Goal: Check status

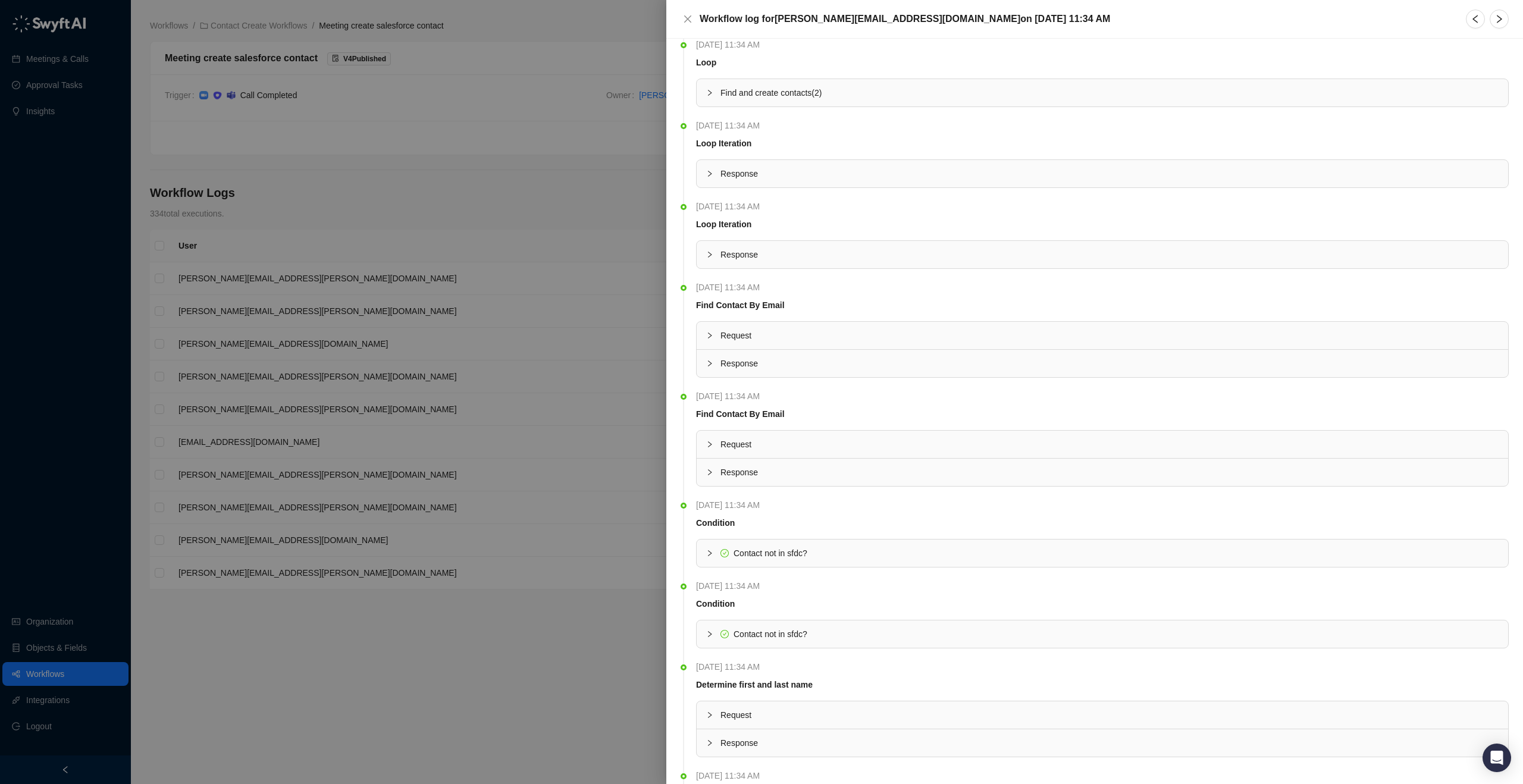
scroll to position [607, 0]
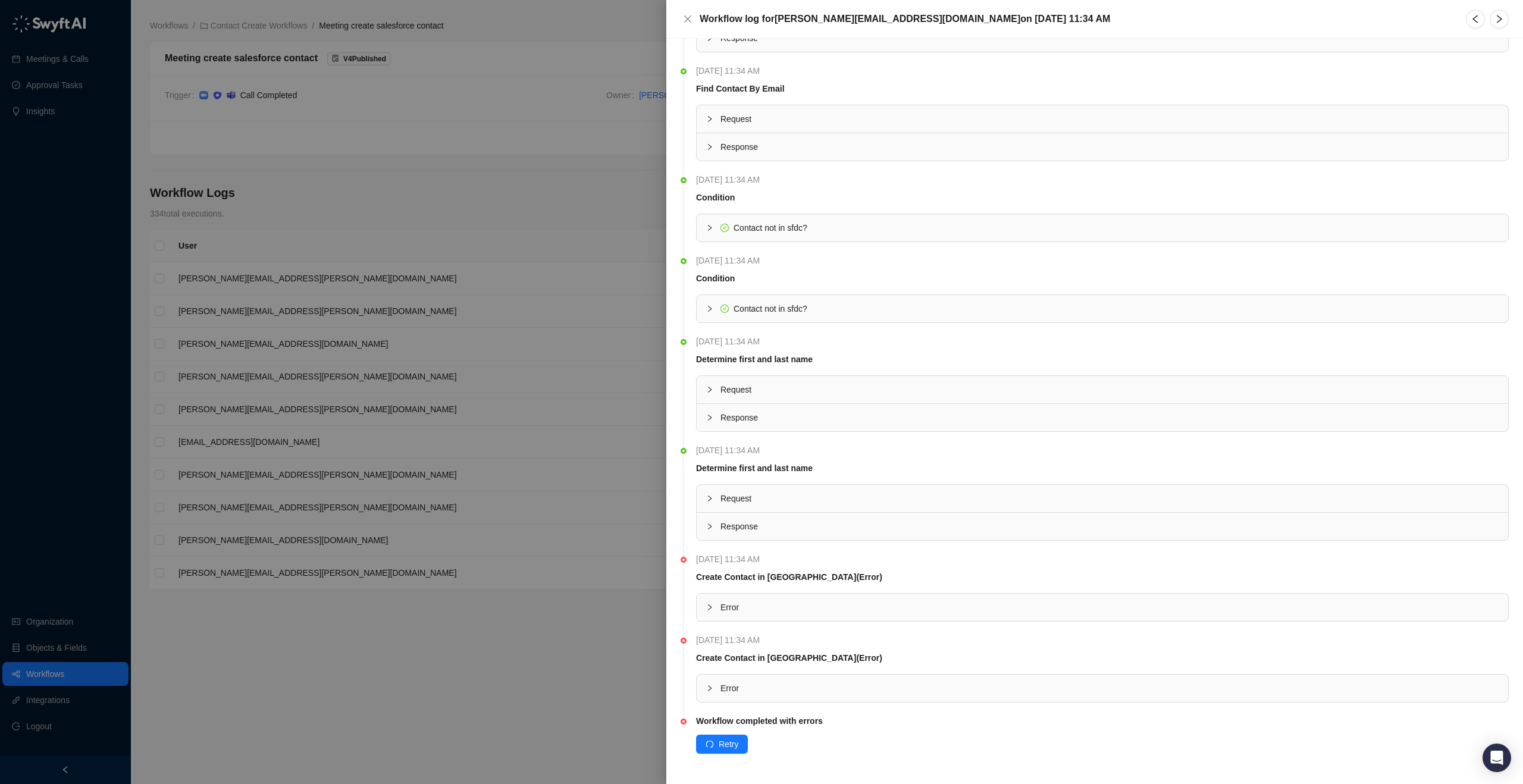
click at [825, 614] on div "Error" at bounding box center [1102, 607] width 811 height 27
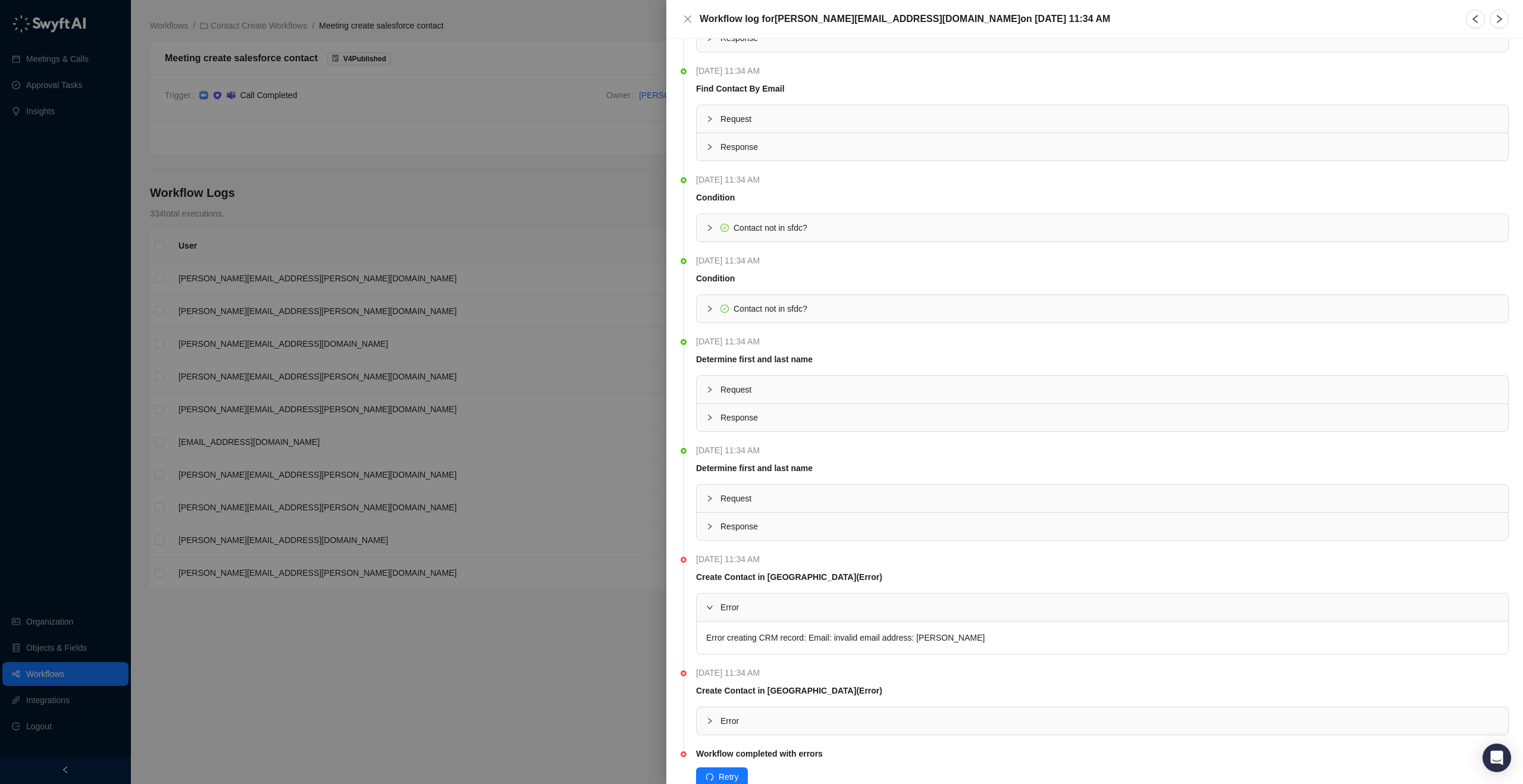
scroll to position [639, 0]
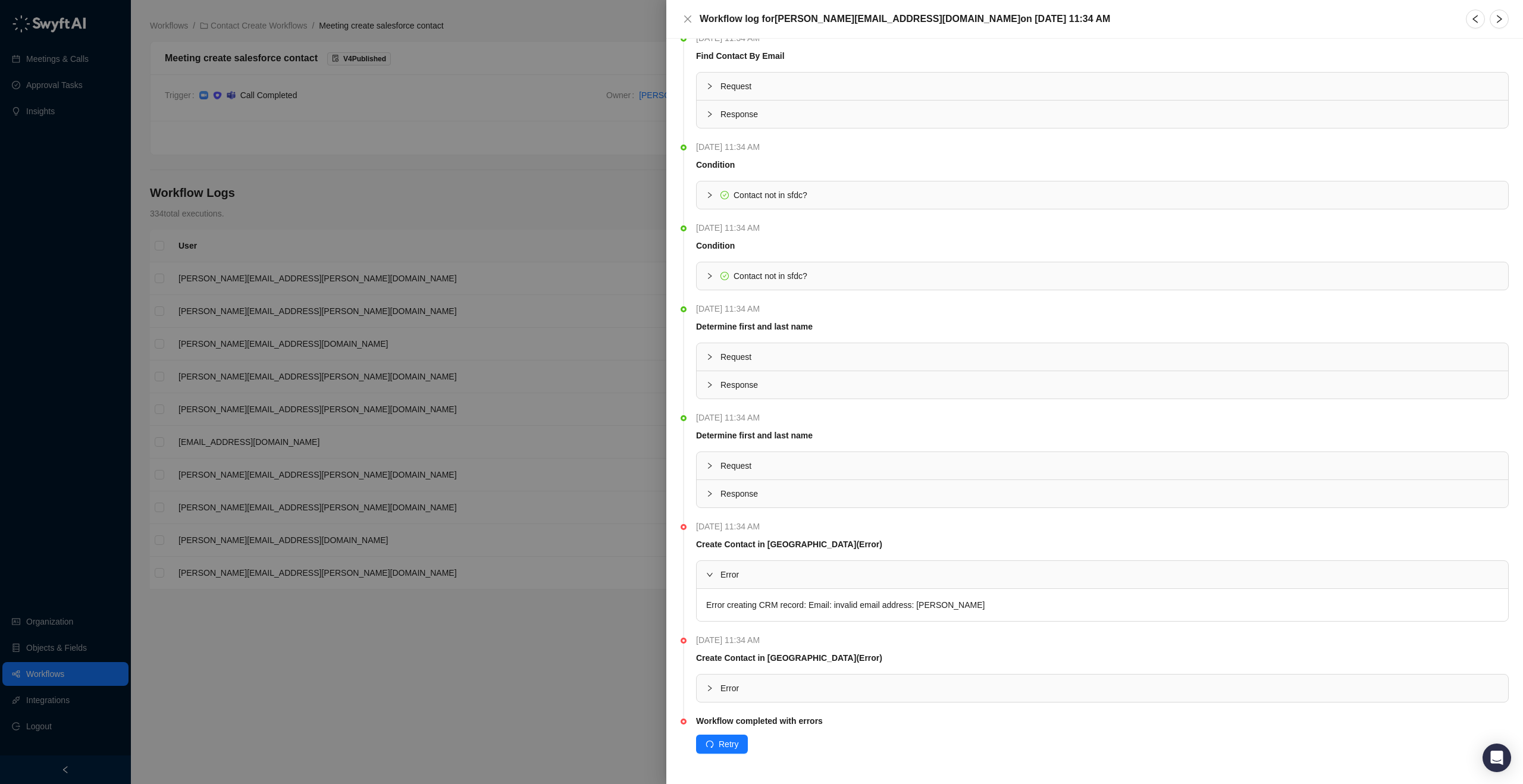
click at [998, 688] on span "Error" at bounding box center [1109, 688] width 779 height 13
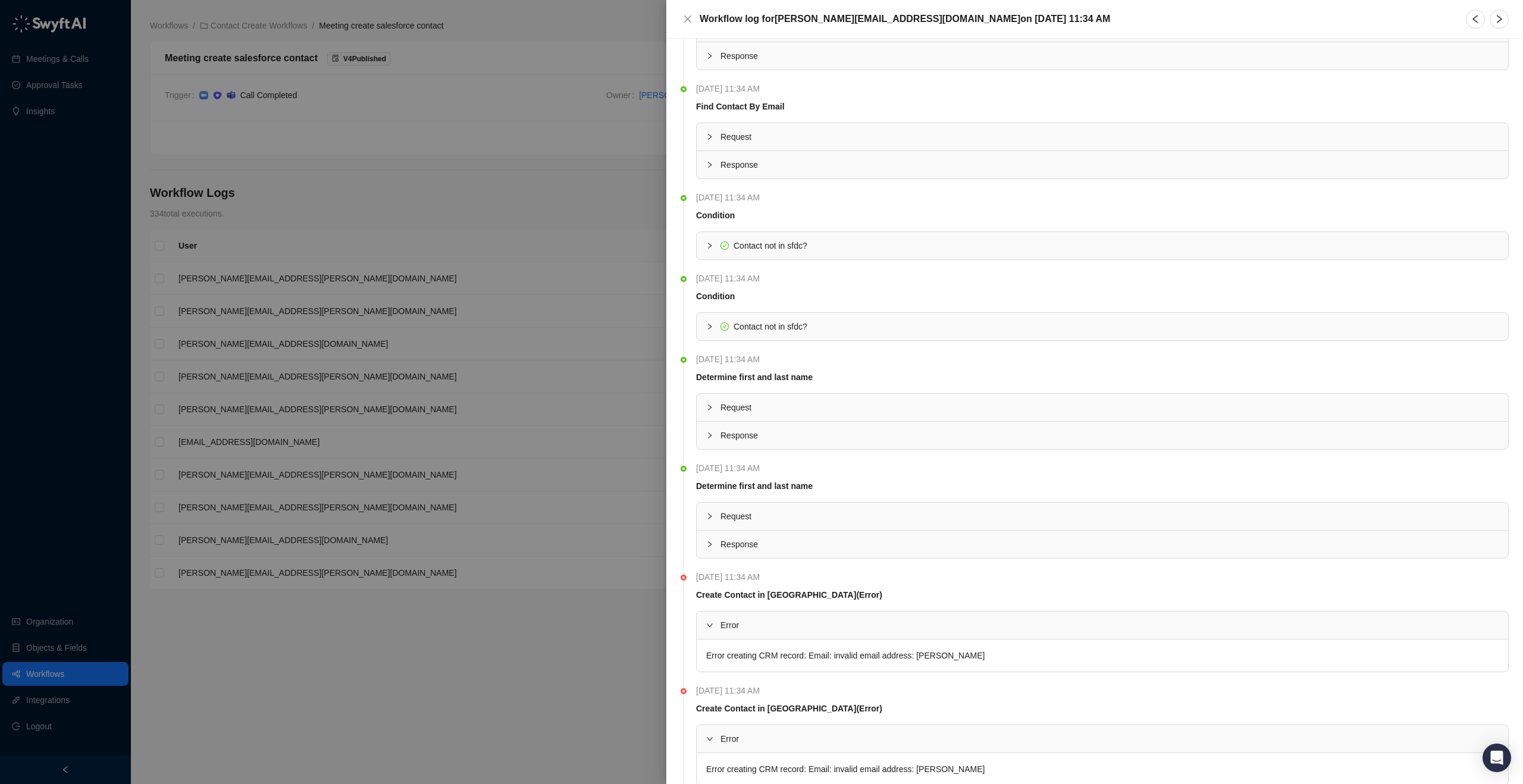
scroll to position [361, 0]
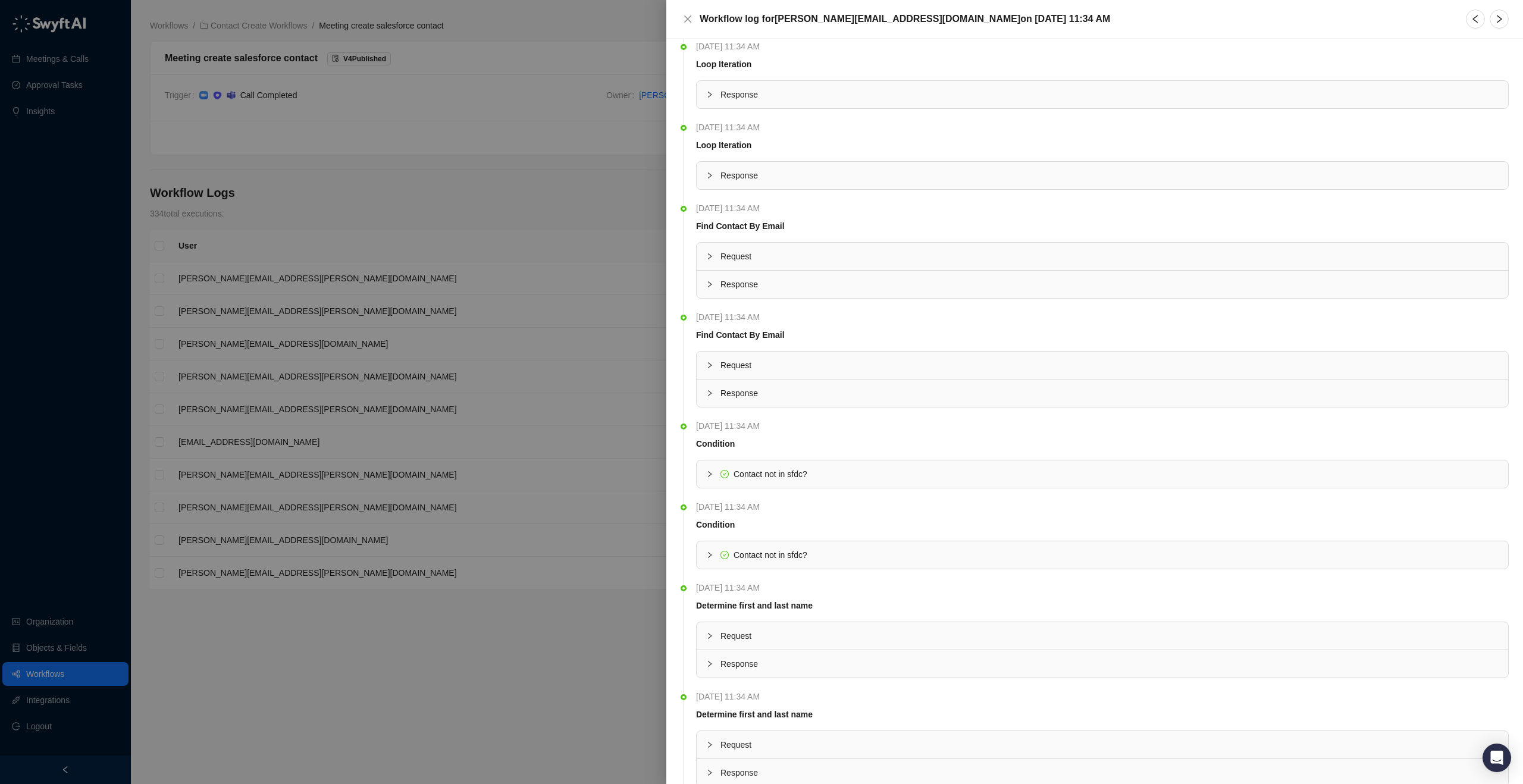
click at [809, 363] on span "Request" at bounding box center [1109, 365] width 779 height 13
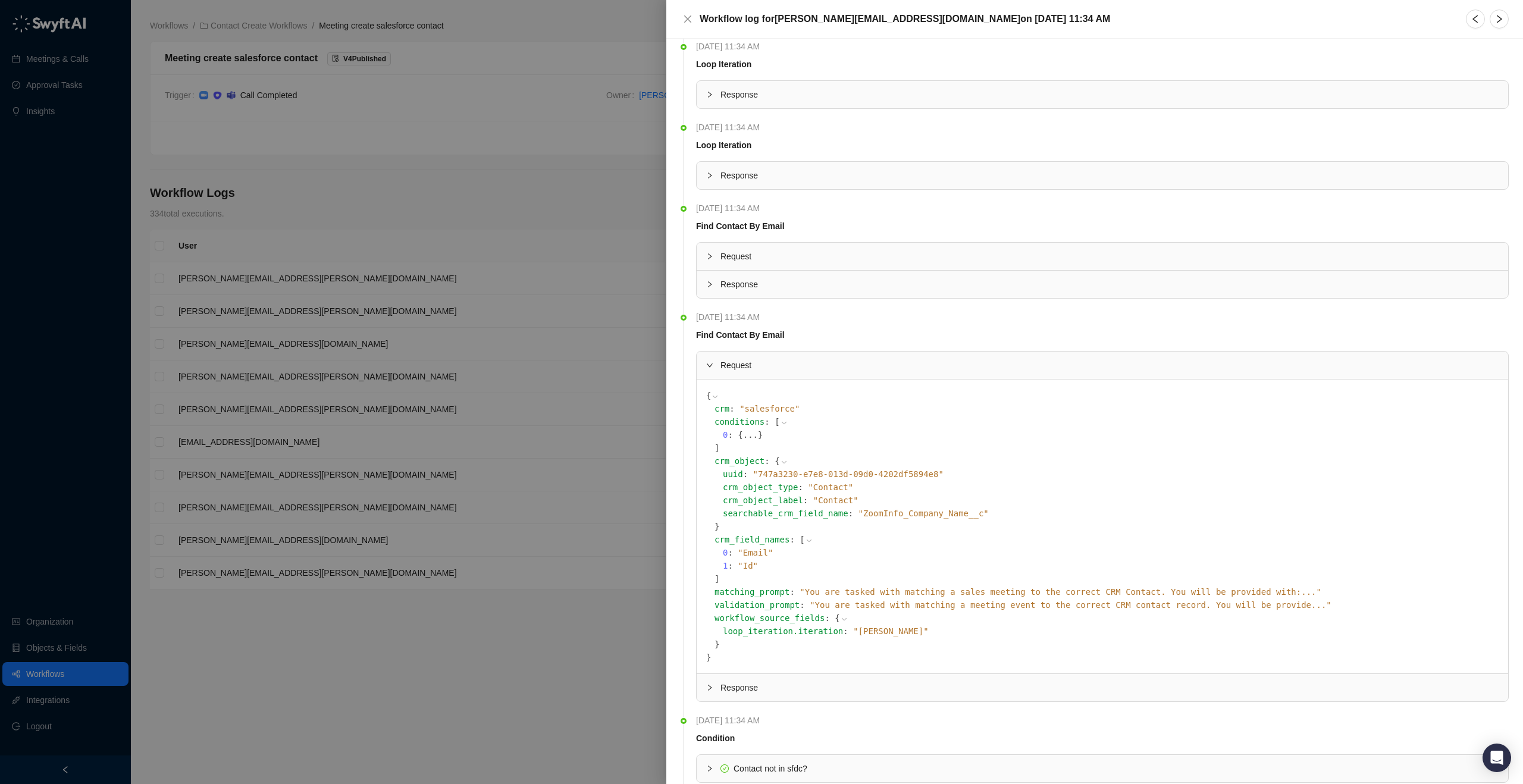
click at [774, 362] on span "Request" at bounding box center [1109, 365] width 779 height 13
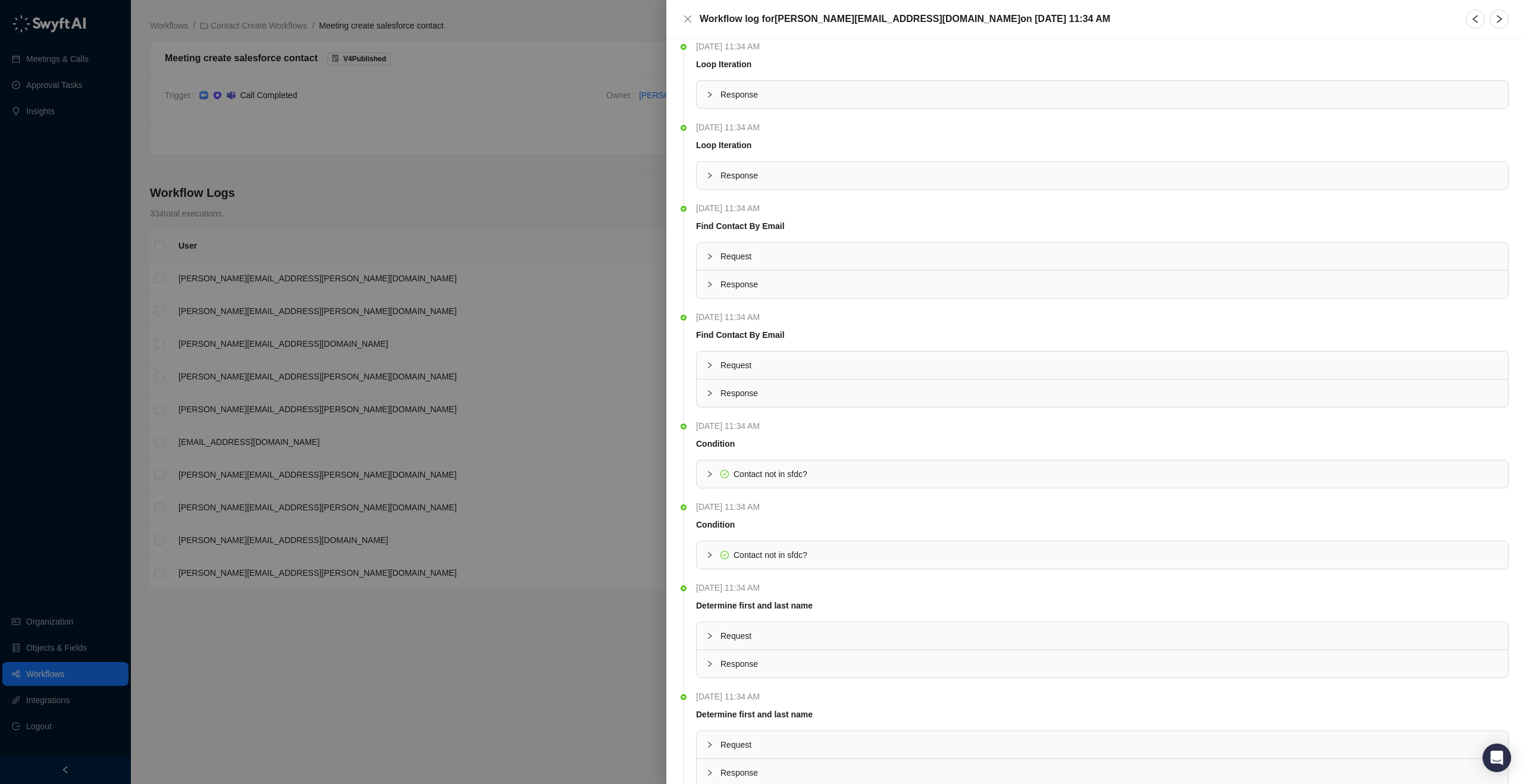
click at [753, 179] on span "Response" at bounding box center [1109, 175] width 779 height 13
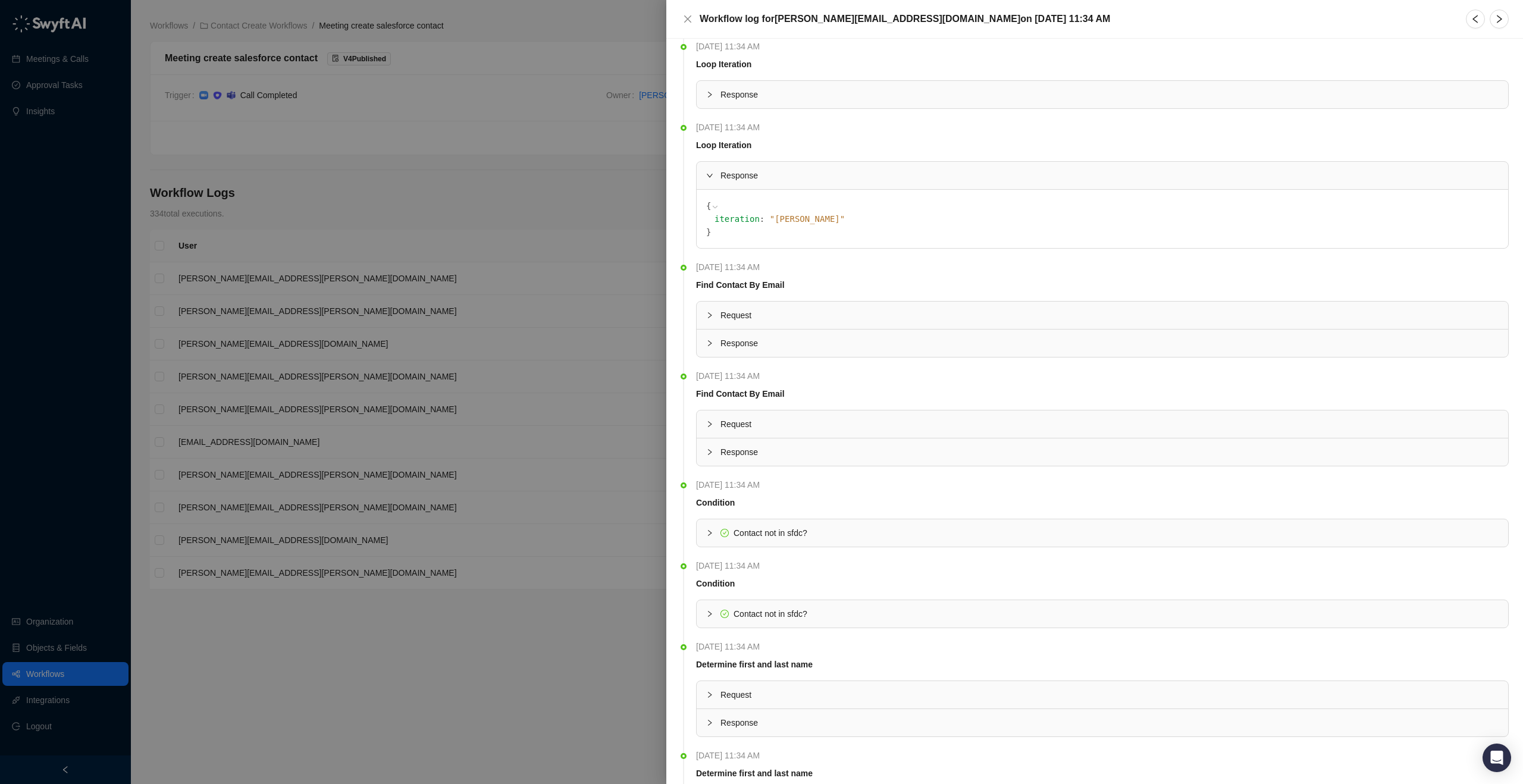
click at [733, 104] on div "Response" at bounding box center [1102, 94] width 811 height 27
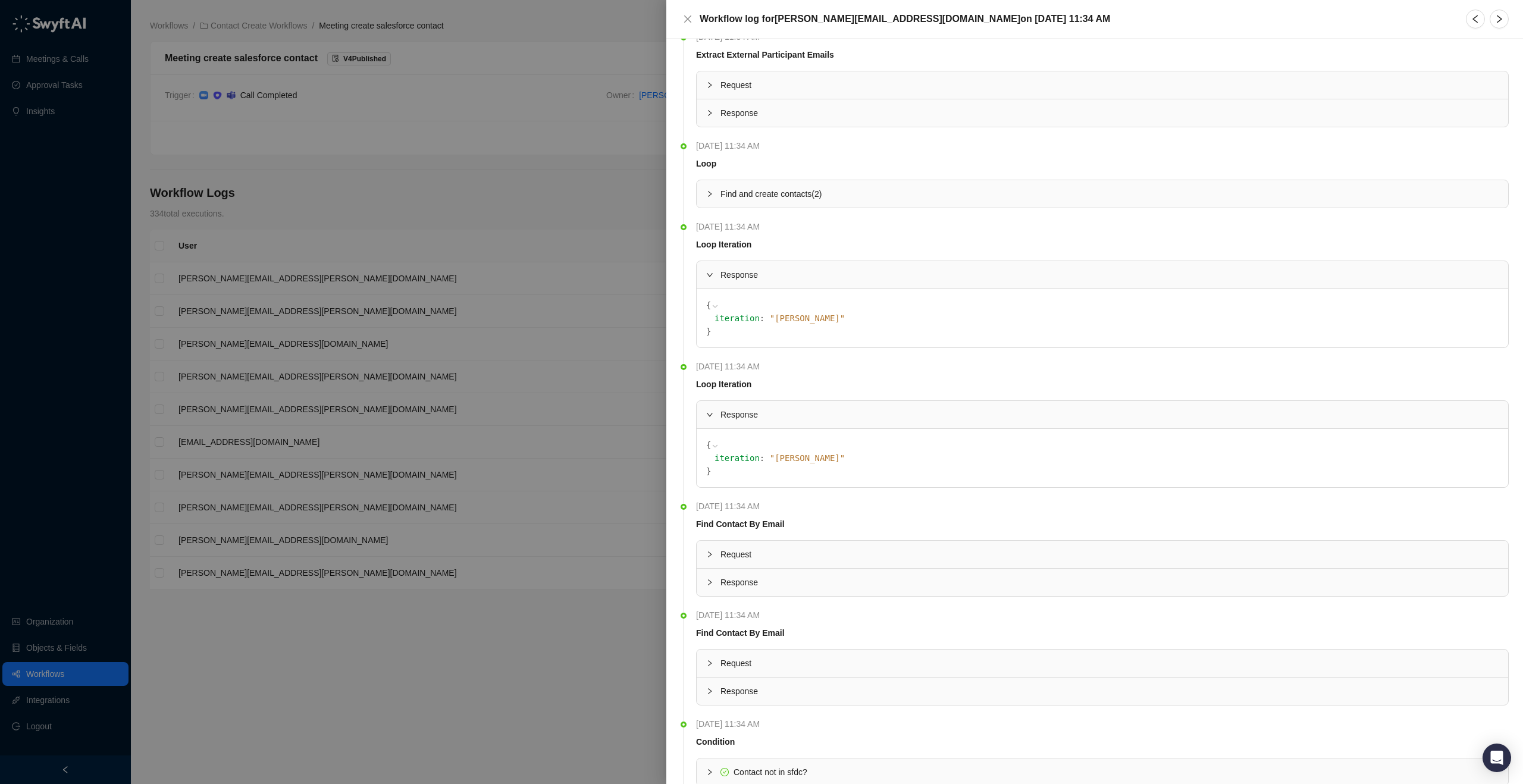
scroll to position [179, 0]
click at [802, 191] on span "Find and create contacts ( 2 )" at bounding box center [771, 195] width 101 height 9
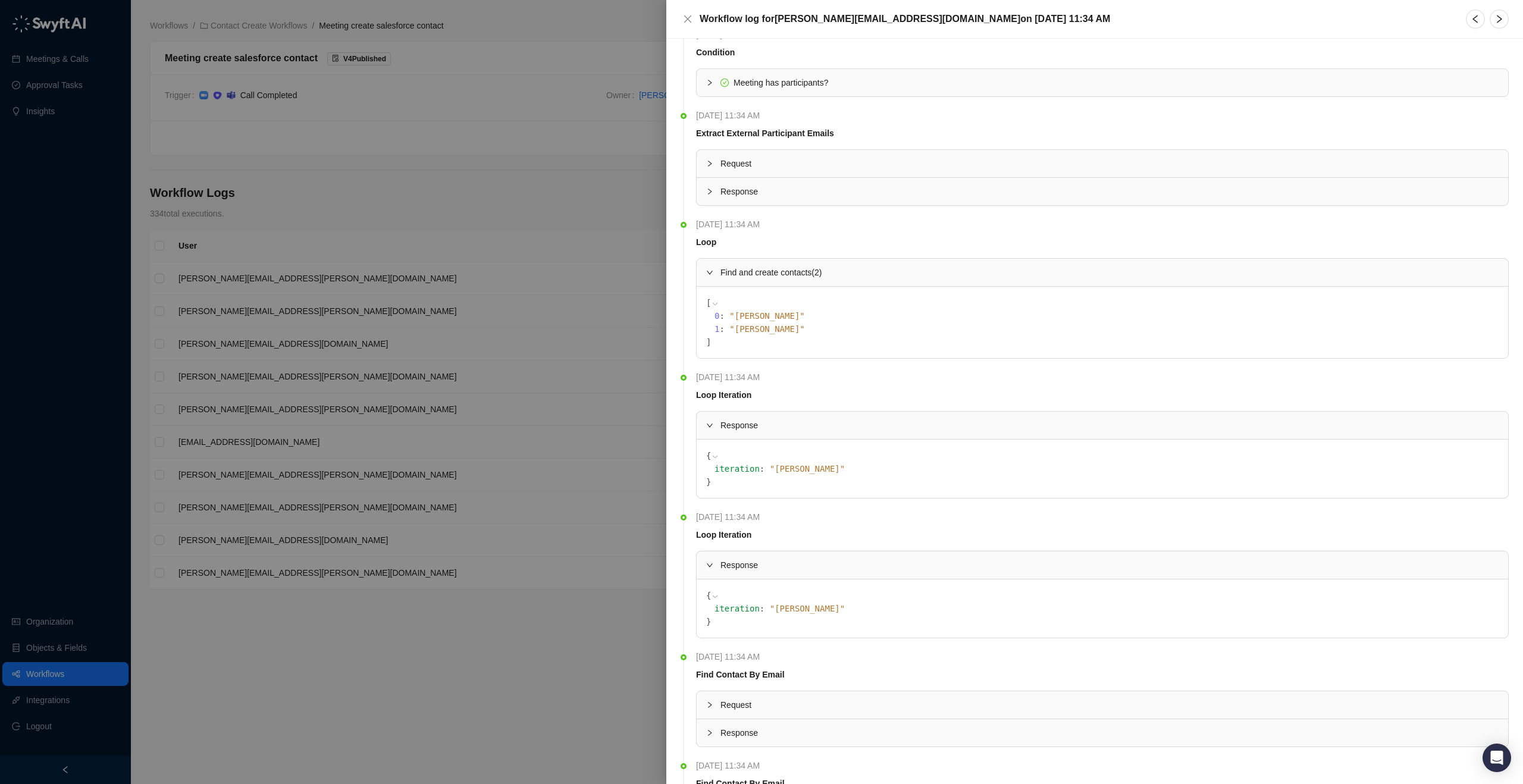
click at [756, 192] on span "Response" at bounding box center [1109, 191] width 779 height 13
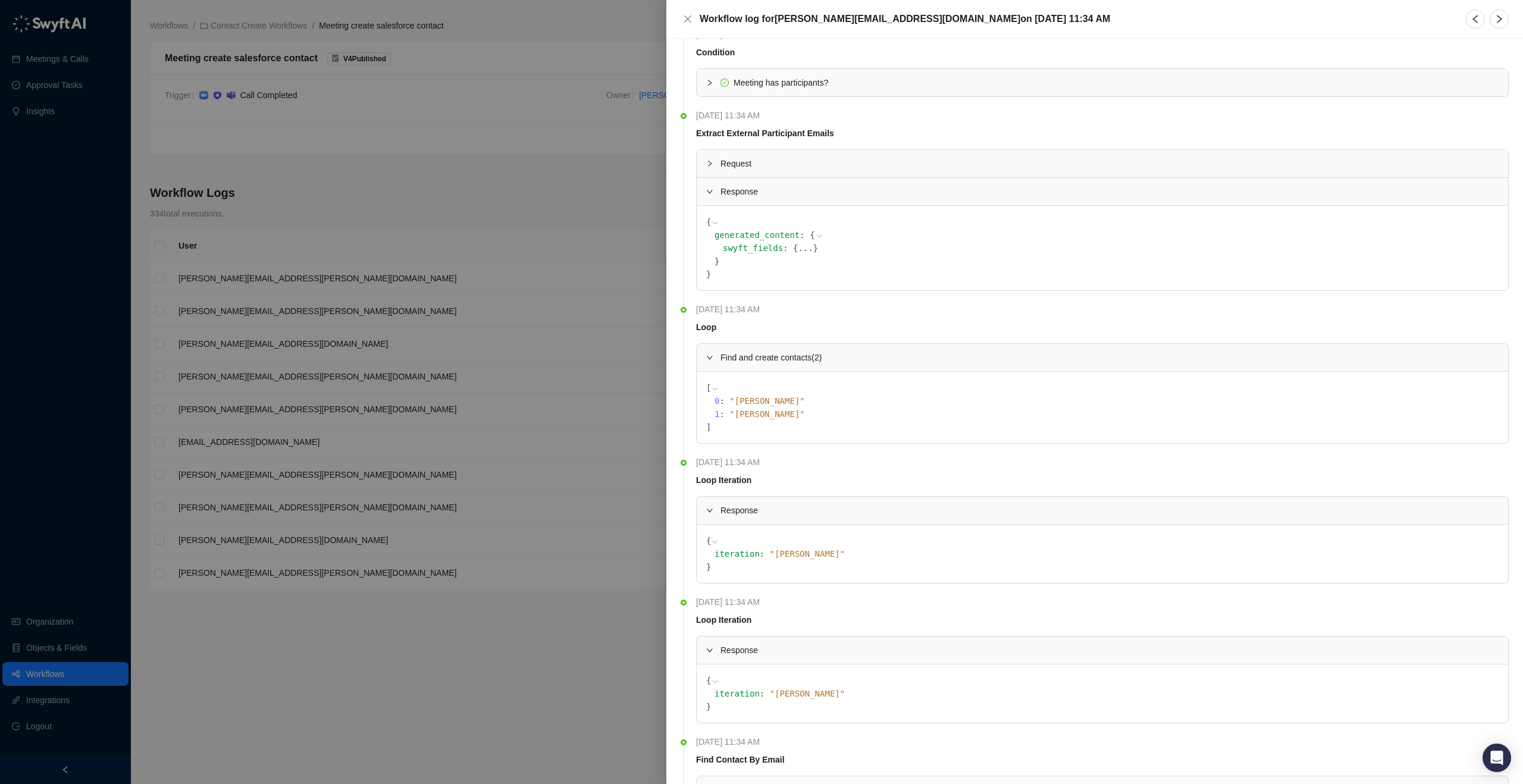
click at [806, 251] on button "..." at bounding box center [805, 248] width 15 height 13
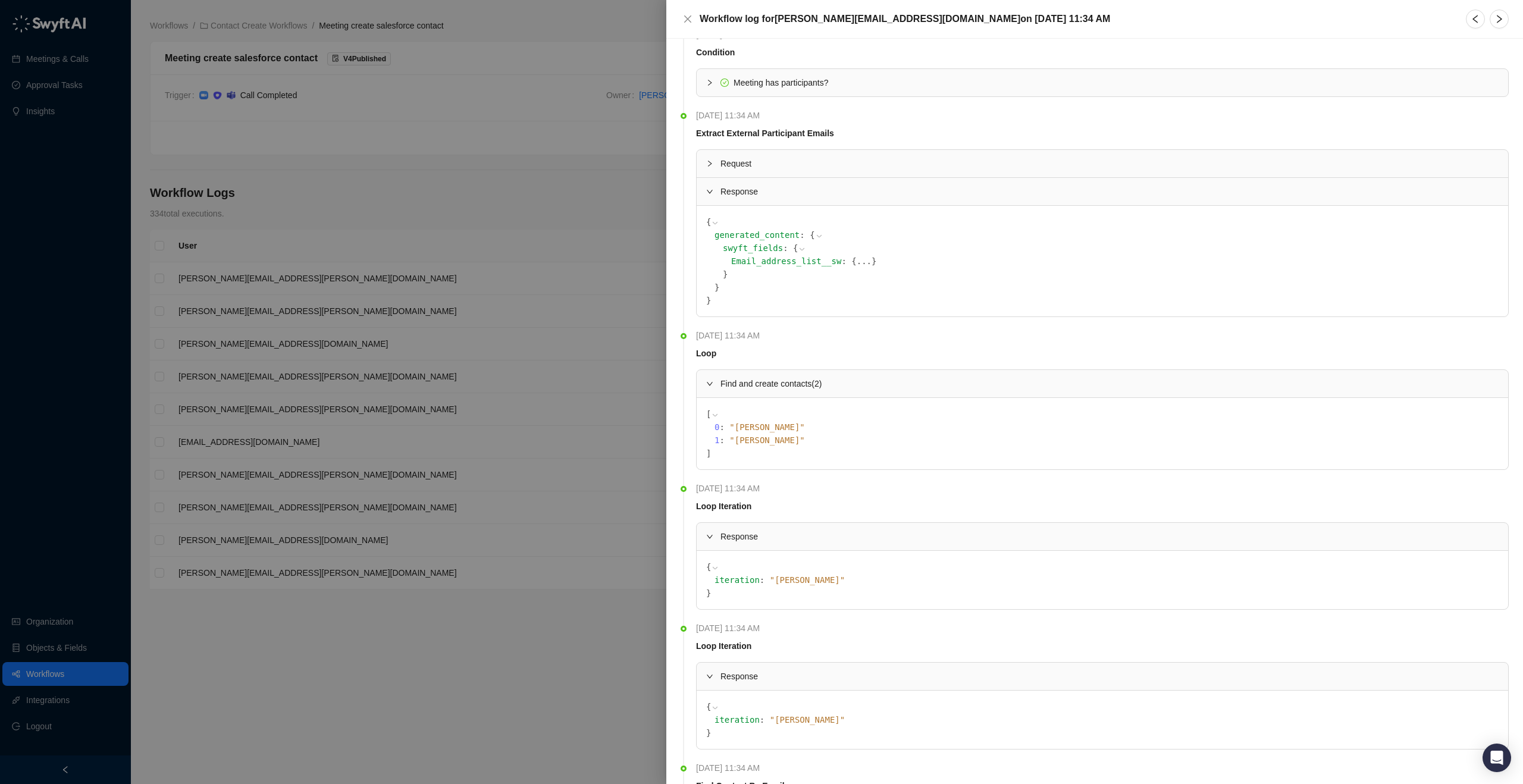
scroll to position [101, 0]
click at [863, 257] on button "..." at bounding box center [864, 261] width 15 height 13
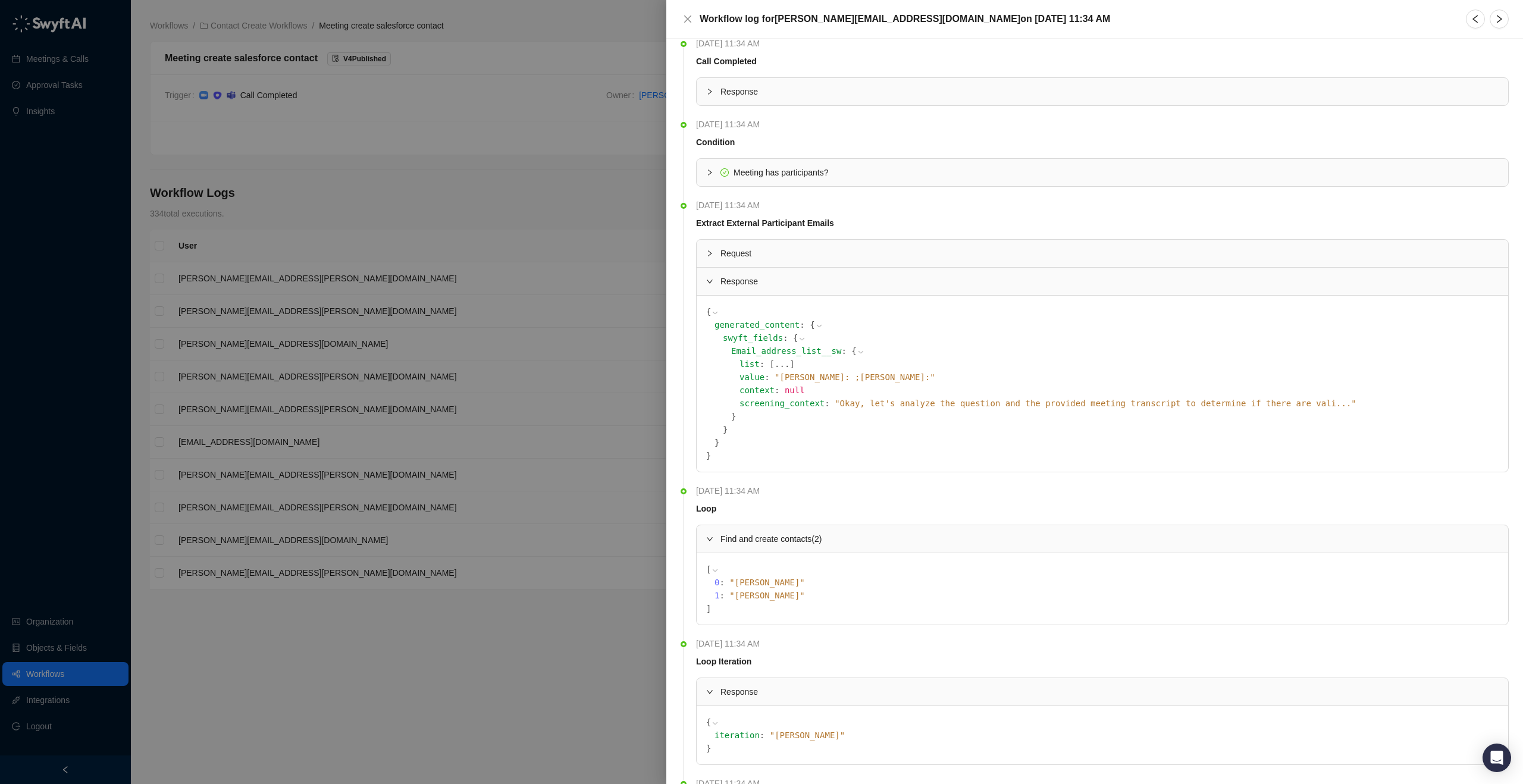
scroll to position [9, 0]
click at [743, 93] on span "Response" at bounding box center [1109, 93] width 779 height 13
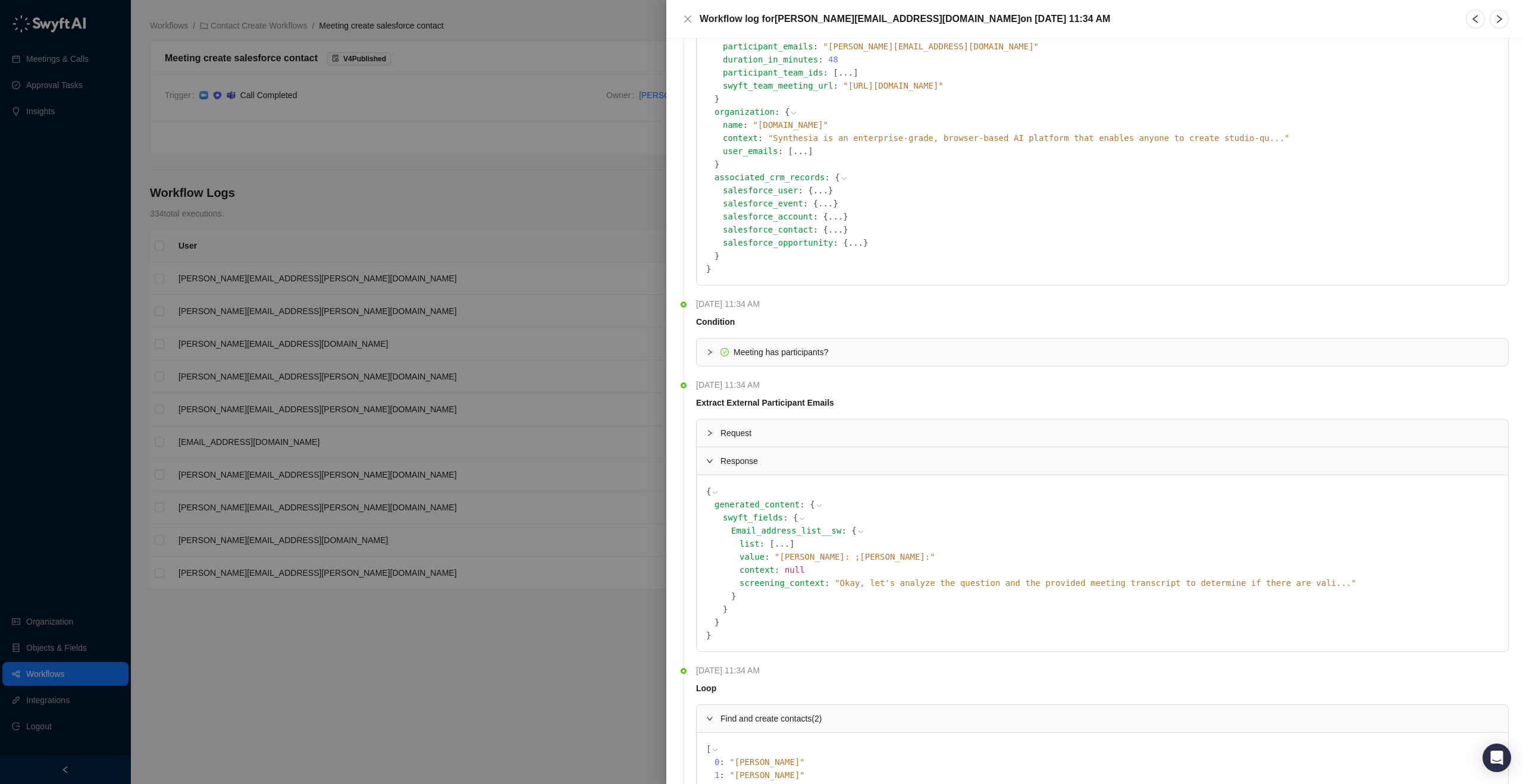
scroll to position [452, 0]
click at [776, 435] on span "Request" at bounding box center [1109, 435] width 779 height 13
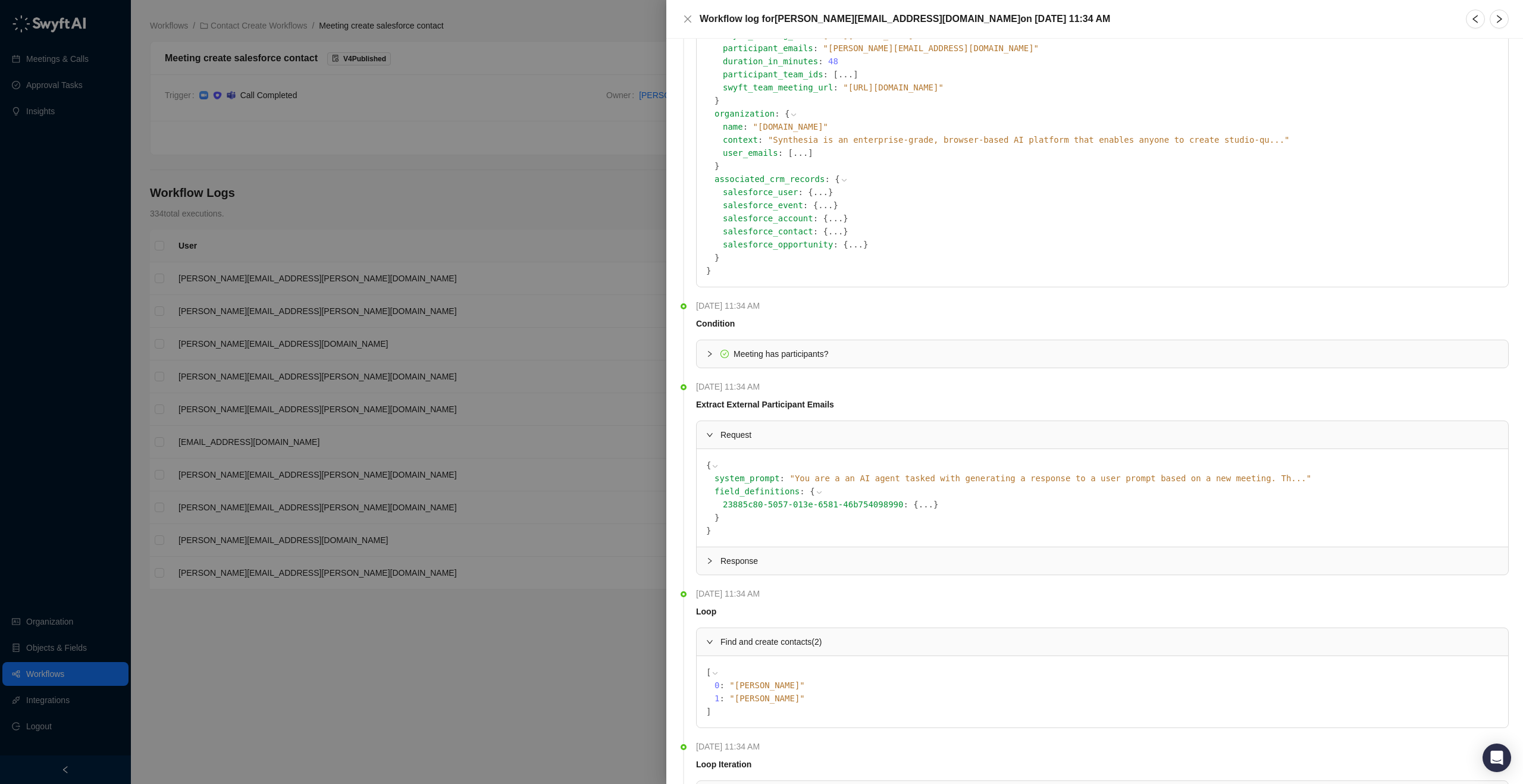
click at [751, 353] on span "Meeting has participants?" at bounding box center [781, 354] width 95 height 9
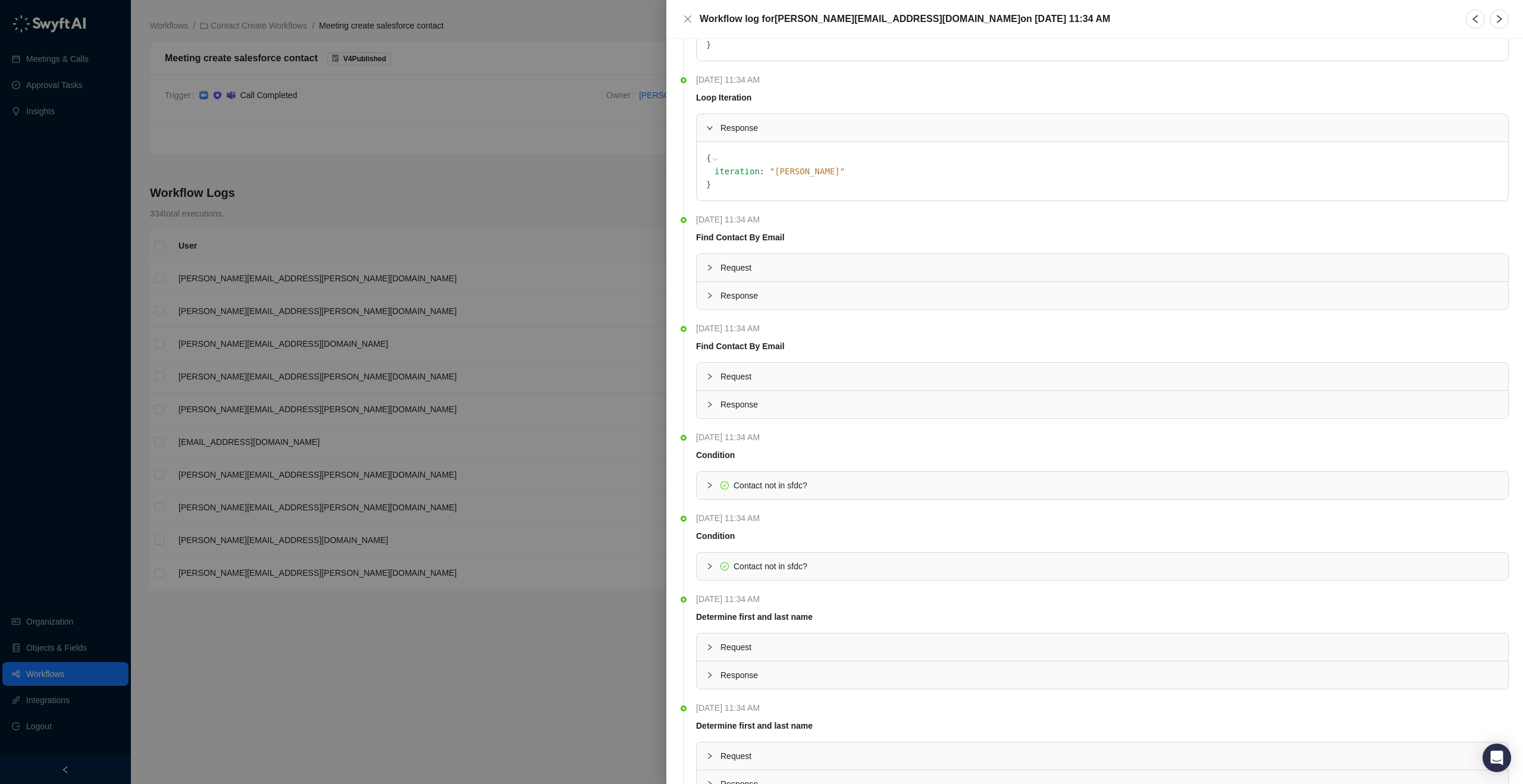
scroll to position [1364, 0]
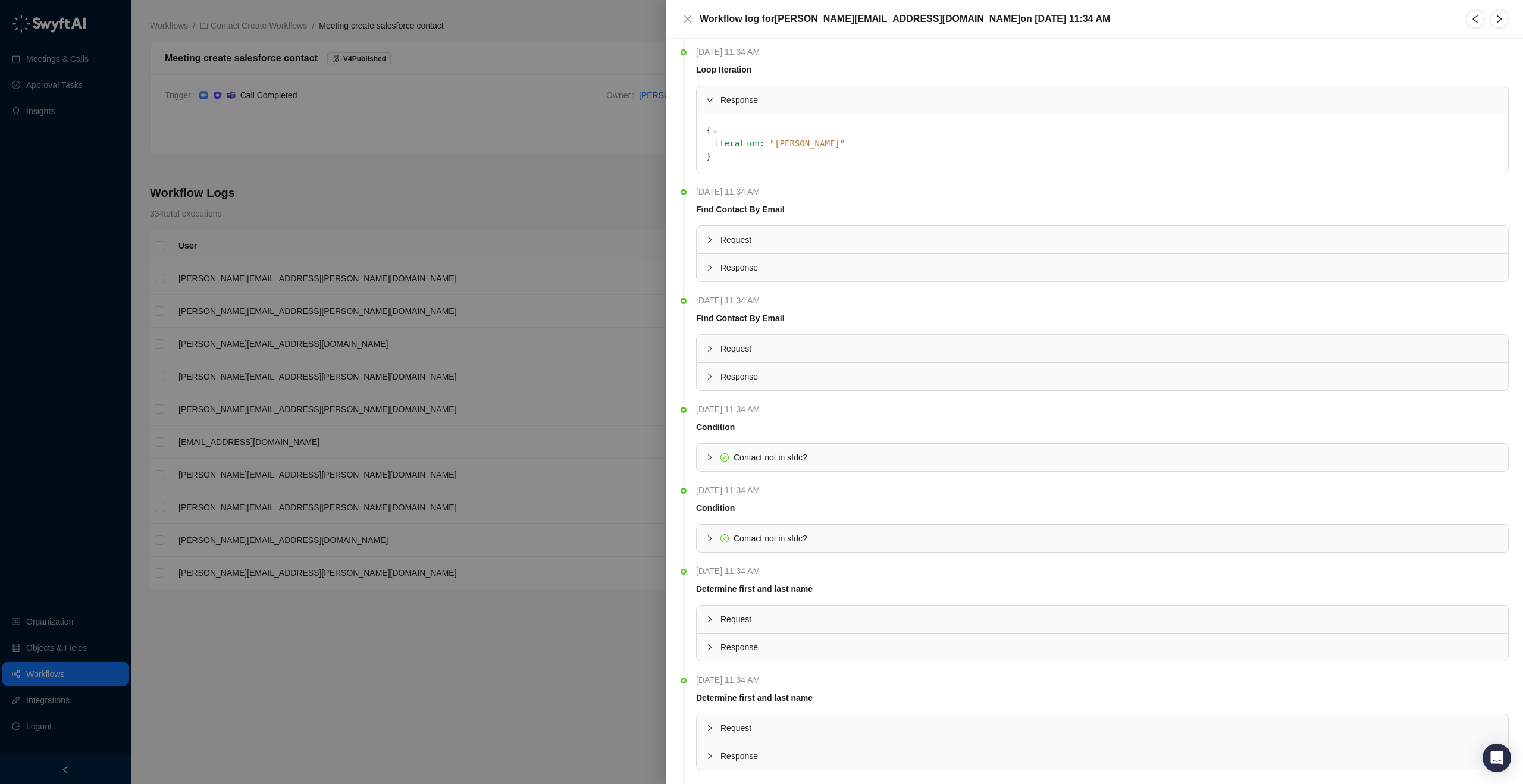
click at [452, 582] on div at bounding box center [762, 392] width 1523 height 784
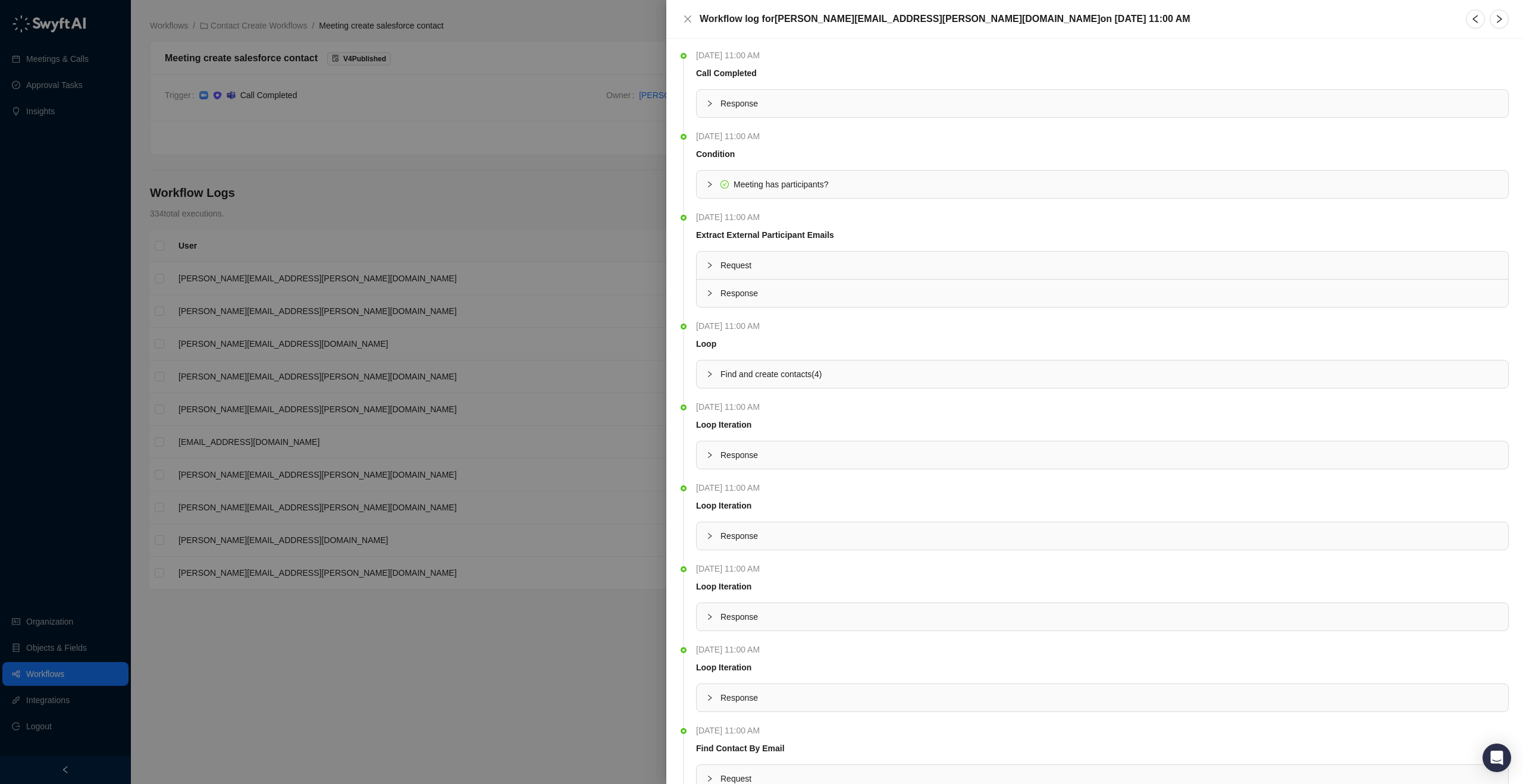
click at [760, 300] on div "Response" at bounding box center [1102, 293] width 811 height 27
click at [804, 351] on button "..." at bounding box center [805, 349] width 15 height 13
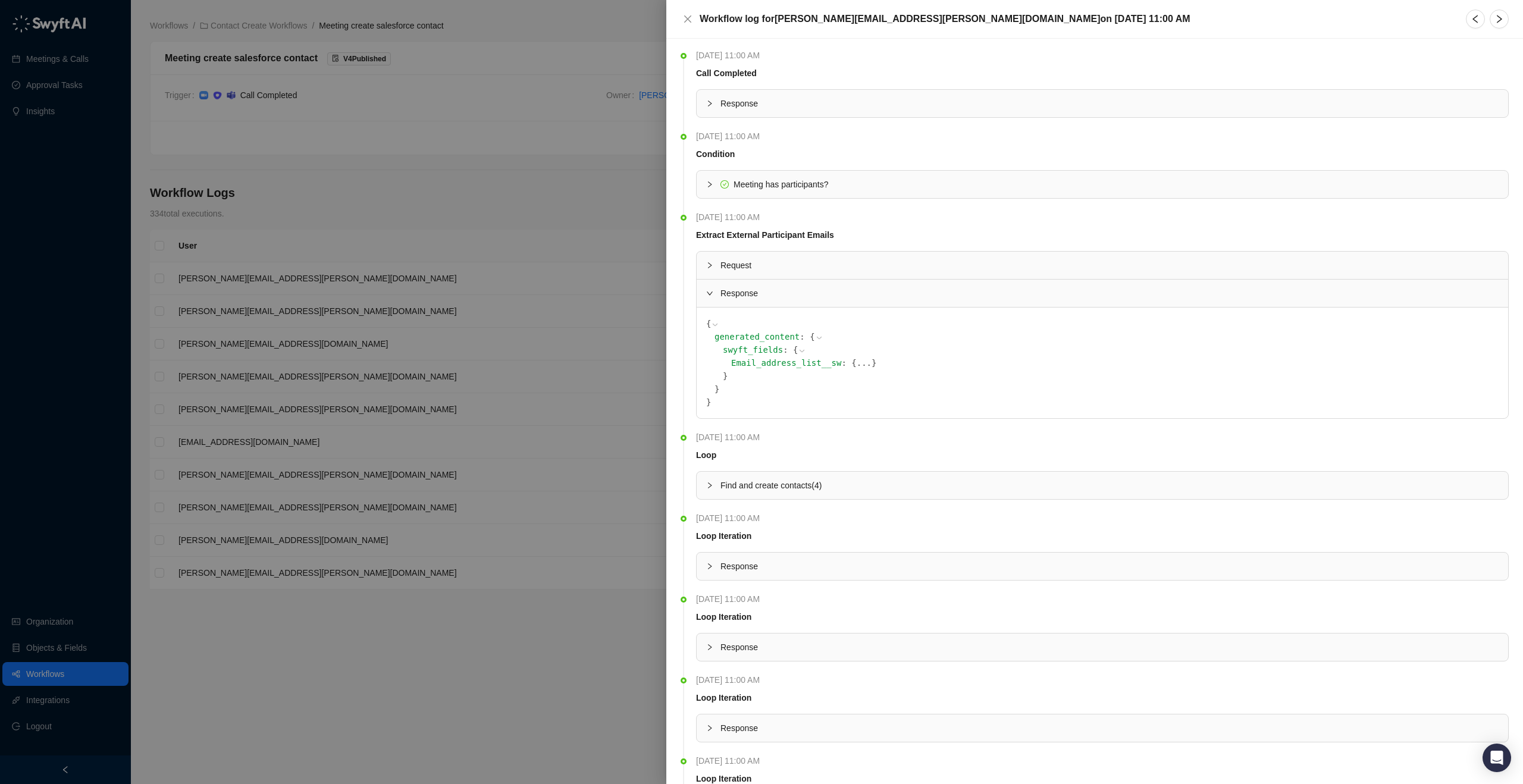
click at [867, 366] on button "..." at bounding box center [864, 362] width 15 height 13
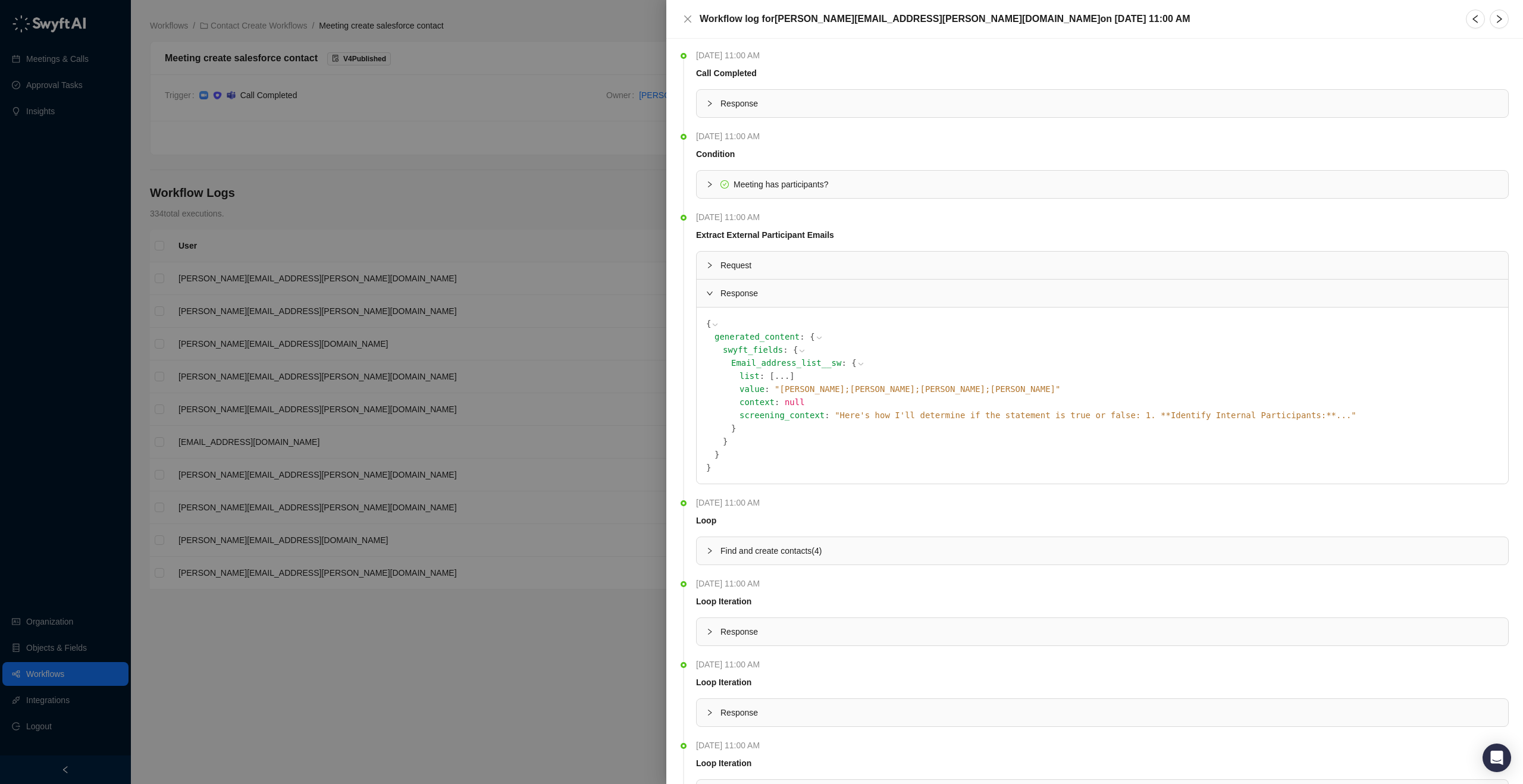
click at [735, 113] on div "Response" at bounding box center [1102, 103] width 811 height 27
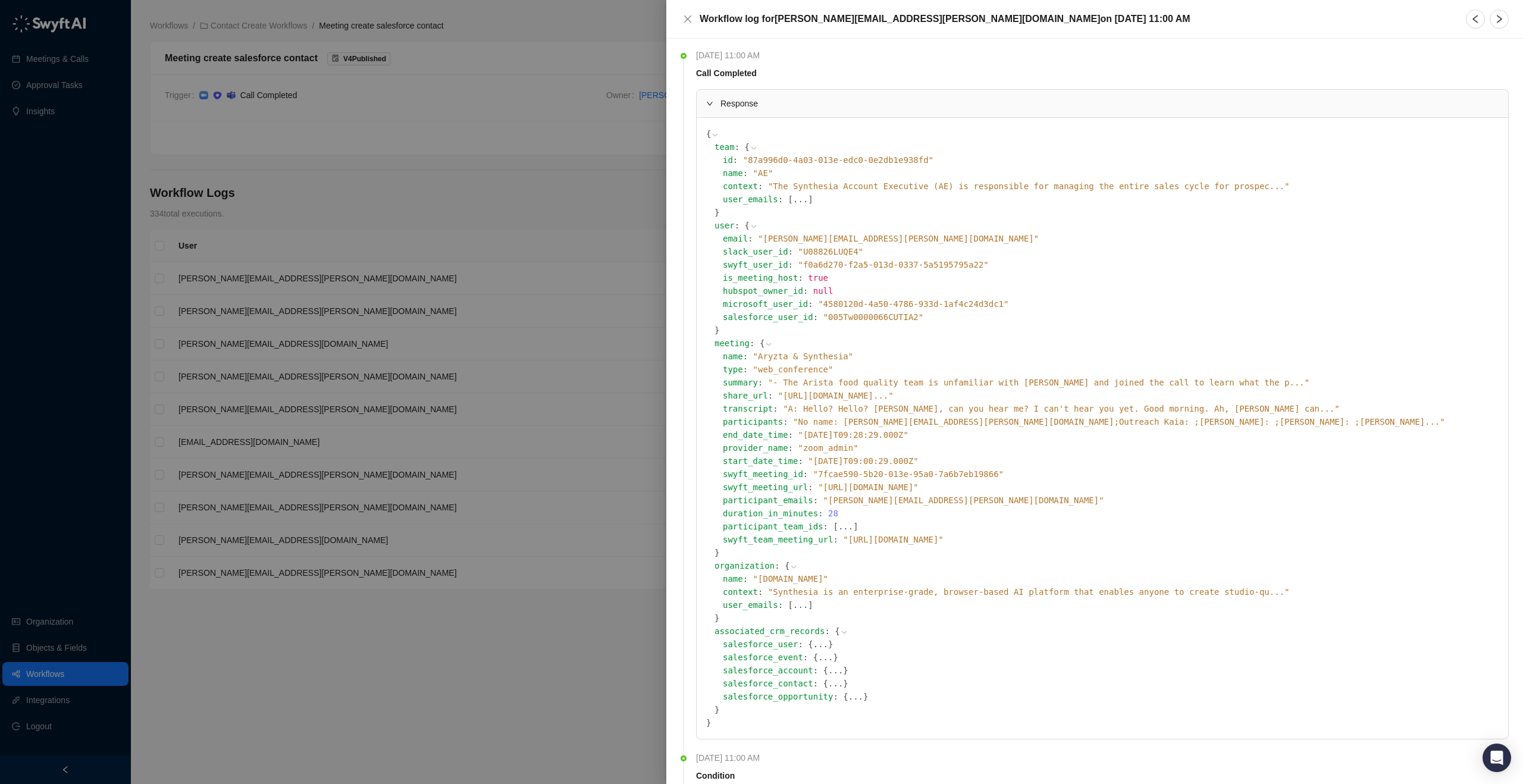
click at [1306, 422] on span "" No name: [PERSON_NAME][EMAIL_ADDRESS][PERSON_NAME][DOMAIN_NAME];[PERSON_NAME]…" at bounding box center [1119, 422] width 652 height 9
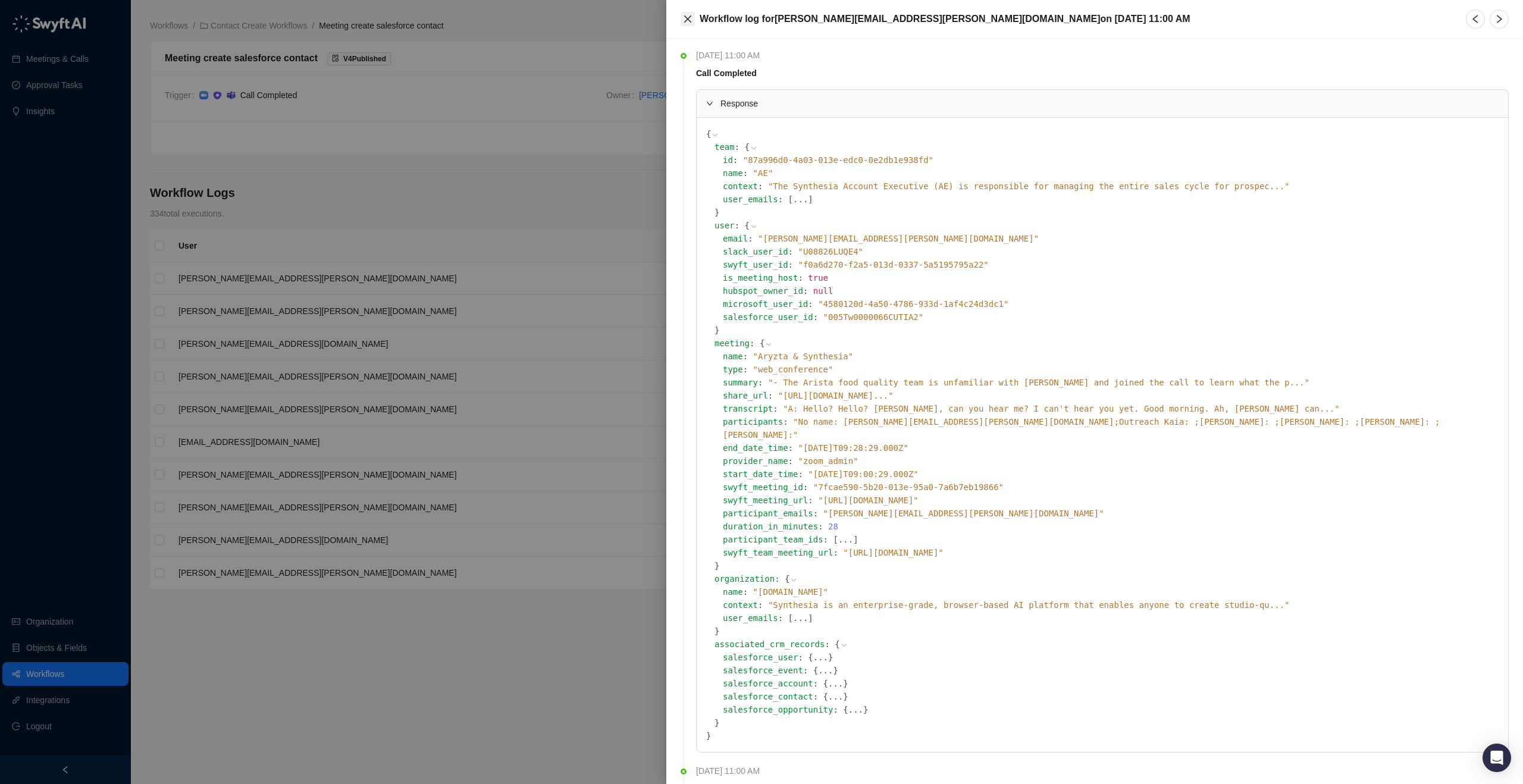
click at [690, 16] on icon "close" at bounding box center [688, 19] width 9 height 9
